Goal: Information Seeking & Learning: Learn about a topic

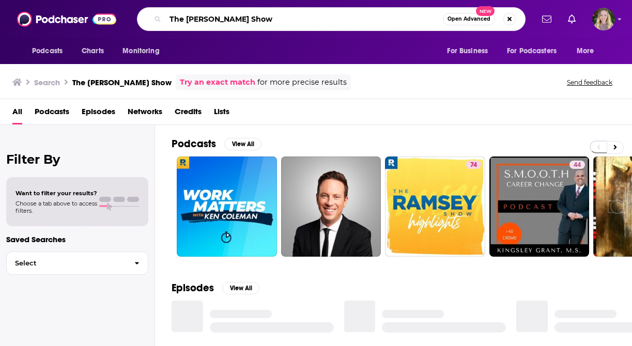
drag, startPoint x: 309, startPoint y: 14, endPoint x: 80, endPoint y: 14, distance: 228.5
click at [80, 14] on div "Podcasts Charts Monitoring The [PERSON_NAME] Show Open Advanced New For Busines…" at bounding box center [316, 19] width 632 height 38
drag, startPoint x: 275, startPoint y: 13, endPoint x: 206, endPoint y: 16, distance: 68.8
click at [206, 16] on div "The [PERSON_NAME] Show Open Advanced New" at bounding box center [331, 19] width 389 height 24
click at [206, 16] on input "The [PERSON_NAME] Show" at bounding box center [304, 19] width 278 height 17
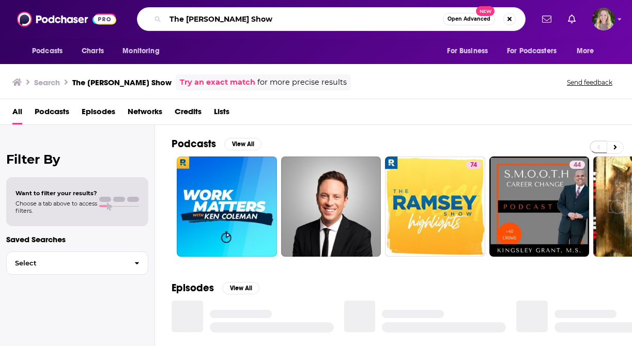
click at [206, 16] on input "The [PERSON_NAME] Show" at bounding box center [304, 19] width 278 height 17
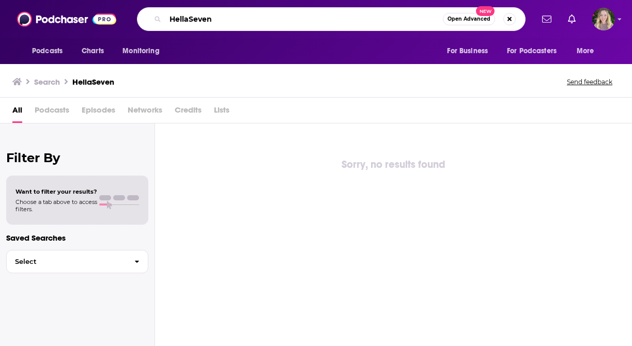
click at [188, 19] on input "HellaSeven" at bounding box center [304, 19] width 278 height 17
type input "HelloSeven"
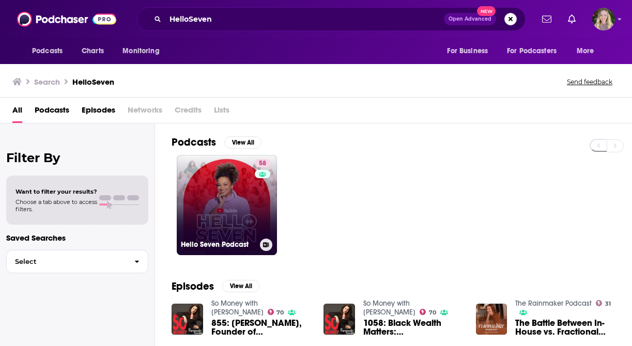
click at [226, 199] on link "58 Hello Seven Podcast" at bounding box center [227, 205] width 100 height 100
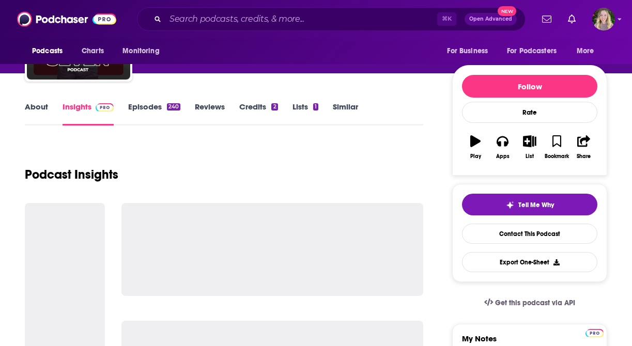
scroll to position [111, 0]
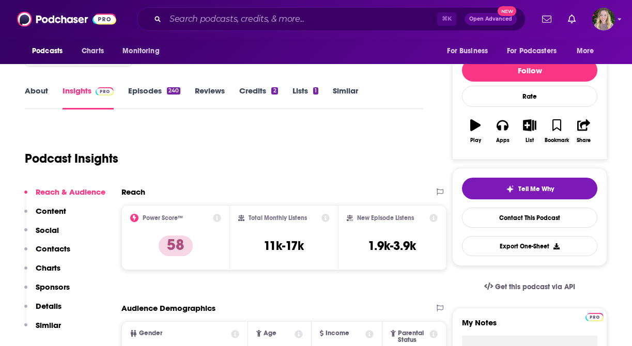
click at [292, 242] on h3 "11k-17k" at bounding box center [284, 246] width 40 height 16
copy div "11k-17k"
